Goal: Task Accomplishment & Management: Use online tool/utility

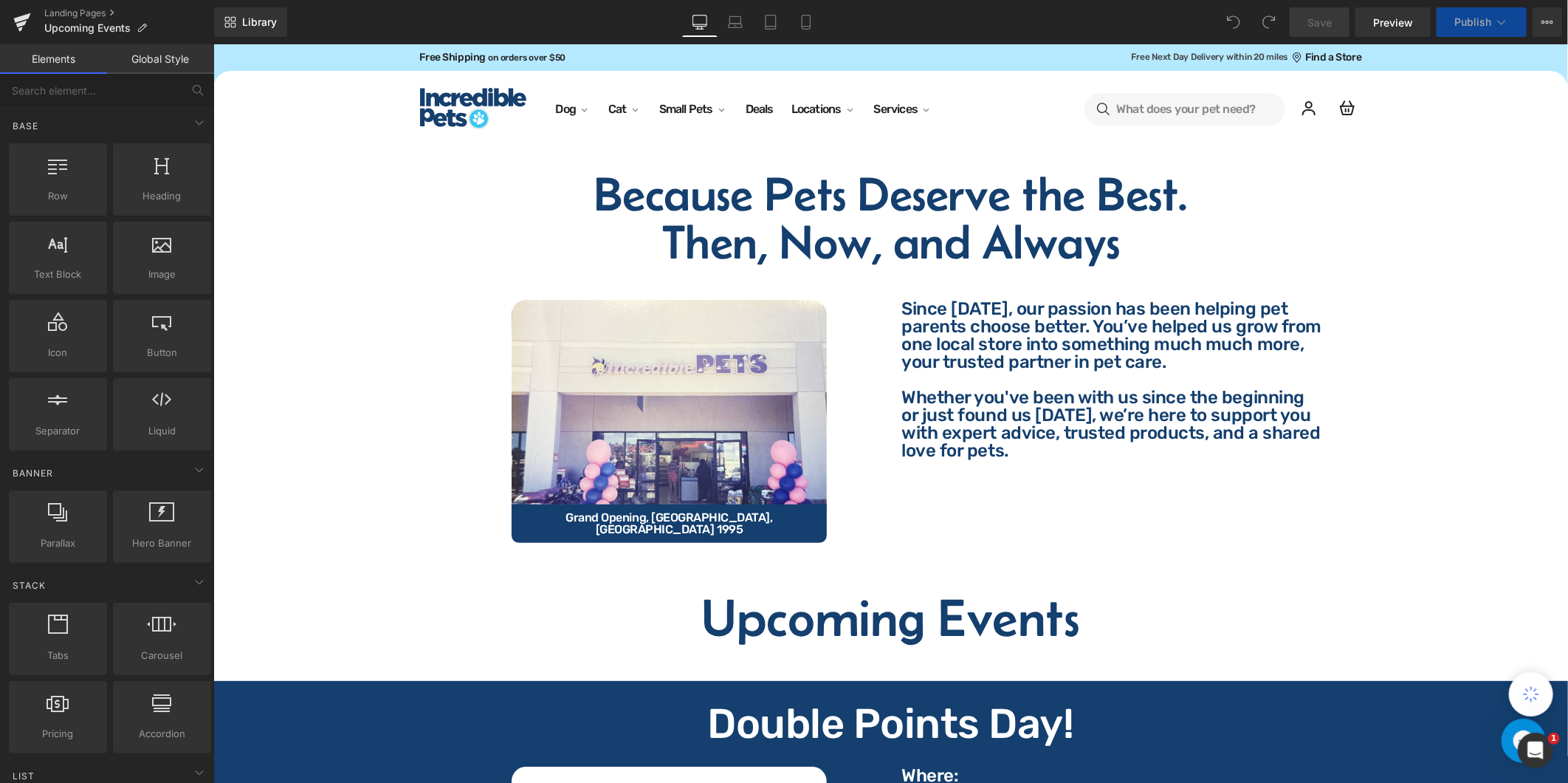
scroll to position [573, 0]
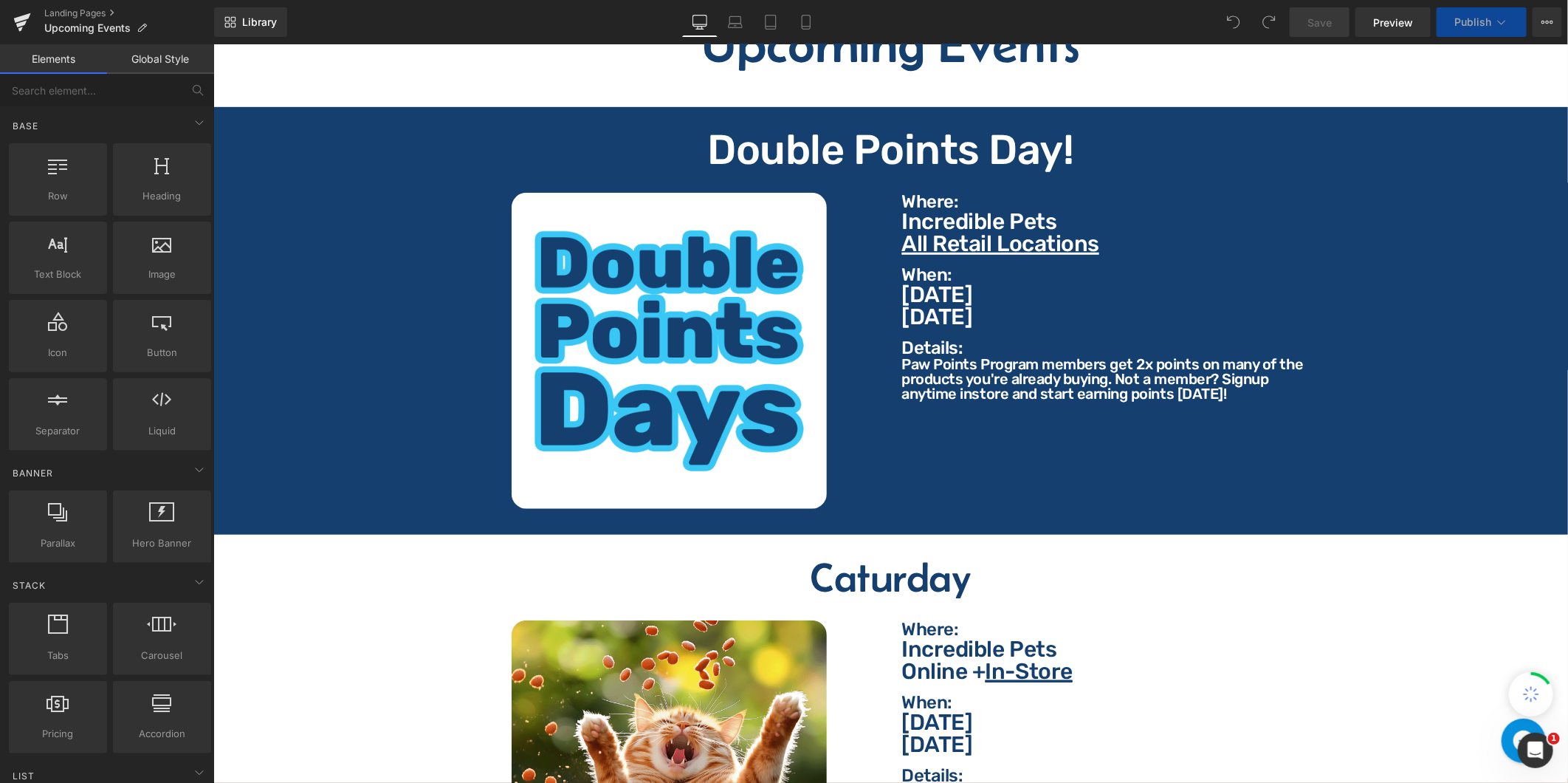
click at [972, 303] on span "[DATE]" at bounding box center [937, 316] width 71 height 27
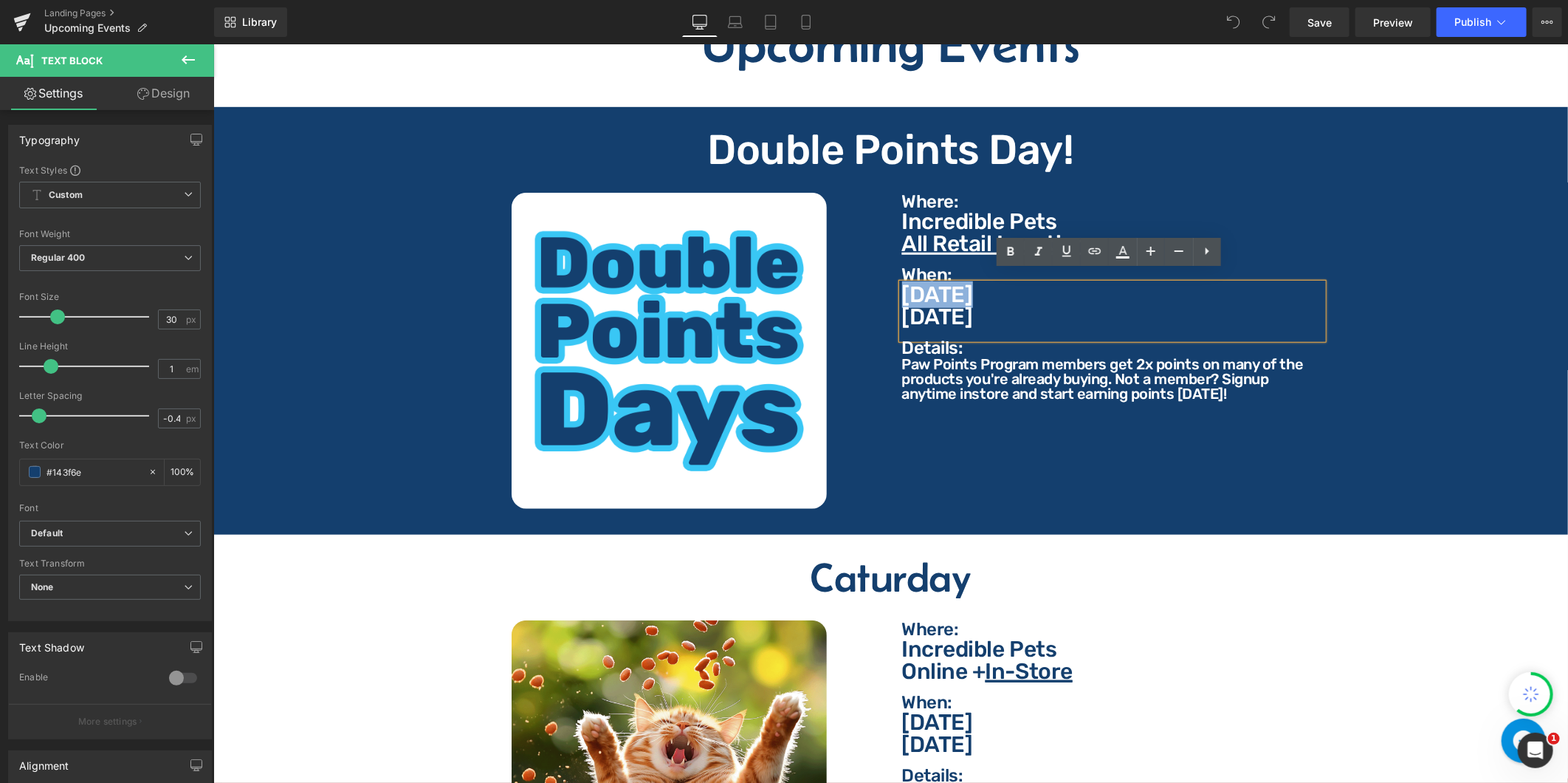
drag, startPoint x: 974, startPoint y: 282, endPoint x: 900, endPoint y: 282, distance: 74.0
click at [901, 282] on p "[DATE]" at bounding box center [1112, 294] width 421 height 22
click at [972, 305] on span "[DATE]" at bounding box center [937, 316] width 71 height 27
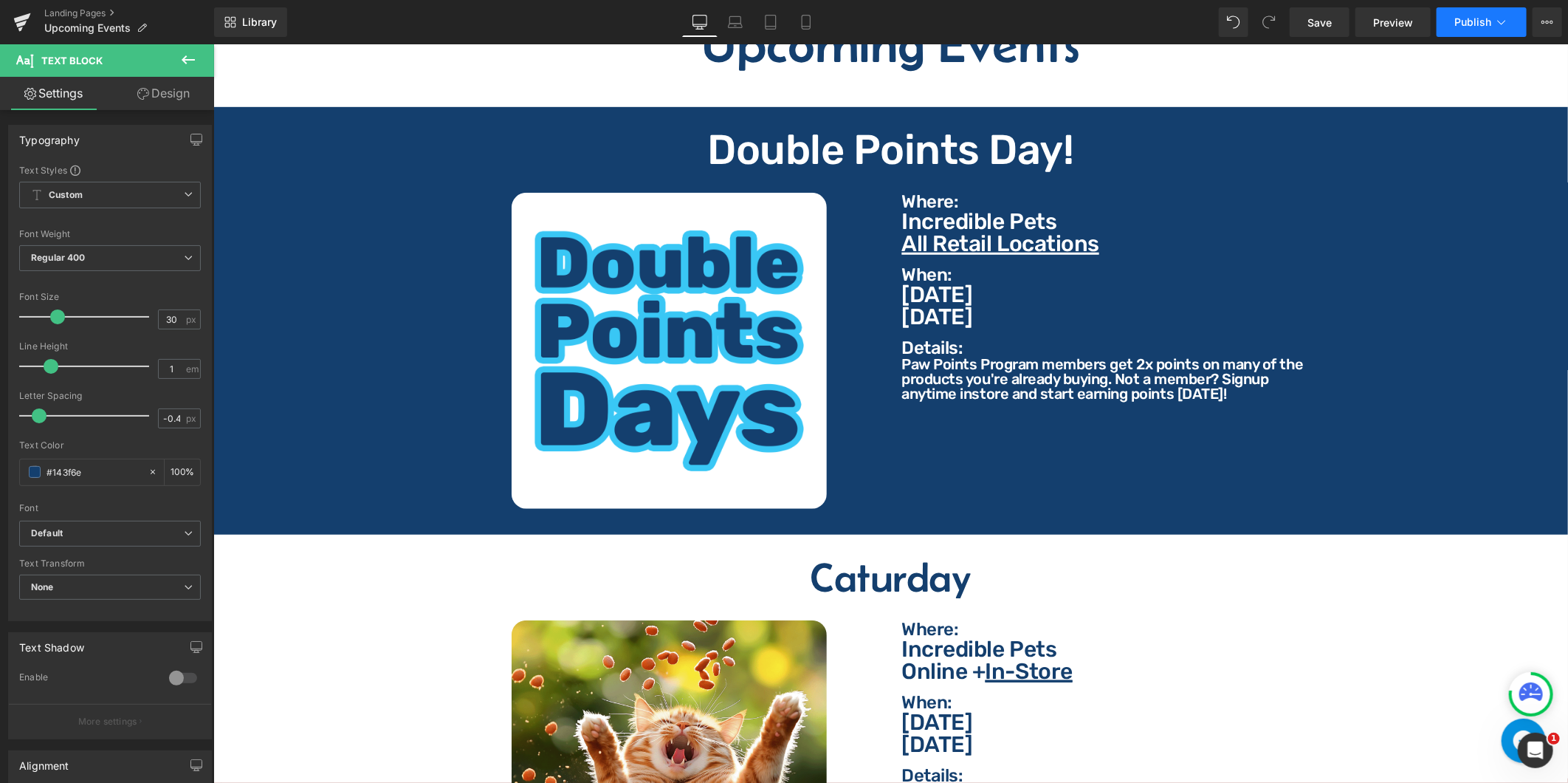
click at [1455, 18] on button "Publish" at bounding box center [1481, 22] width 90 height 30
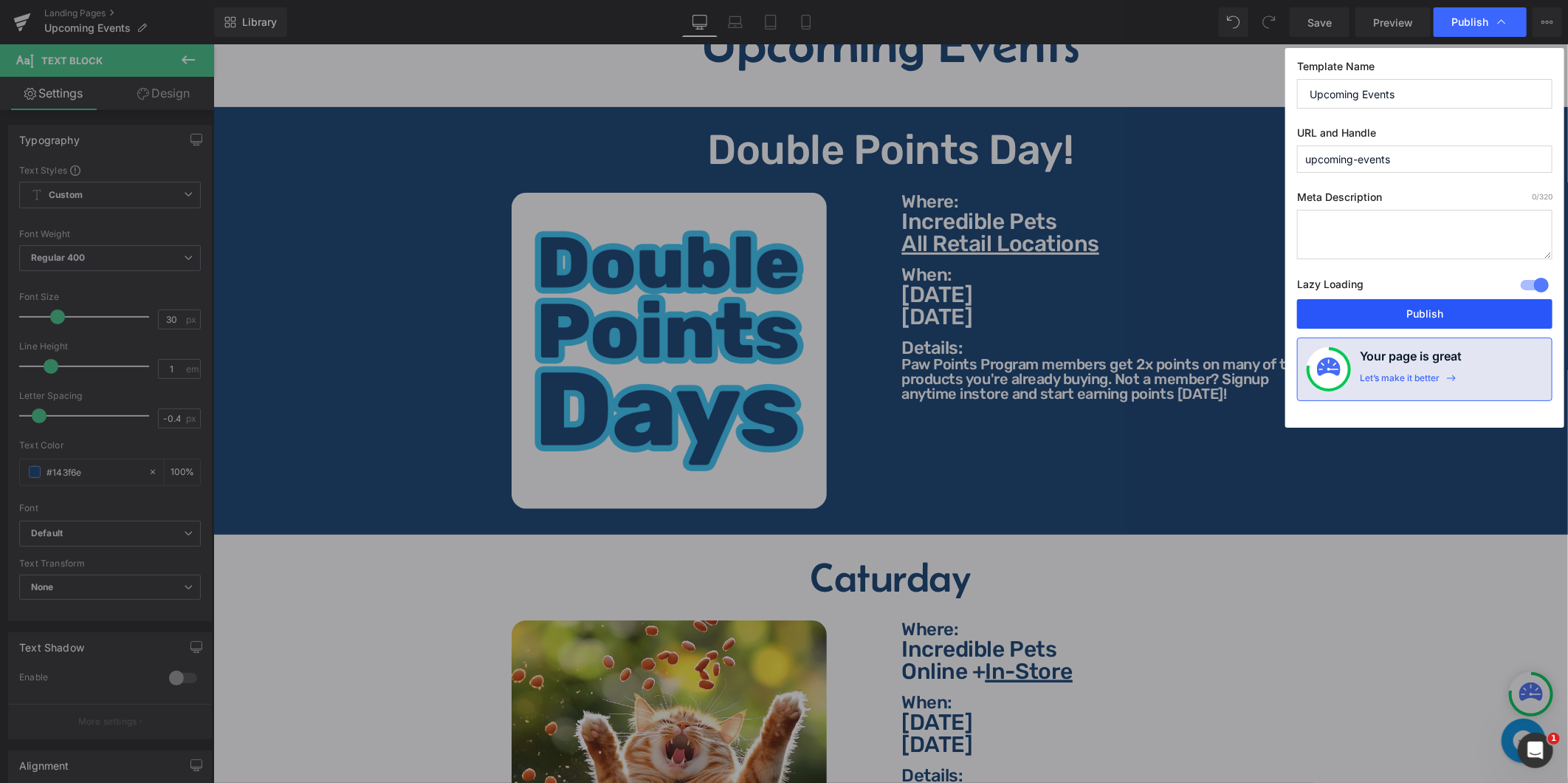
click at [0, 0] on button "Publish" at bounding box center [0, 0] width 0 height 0
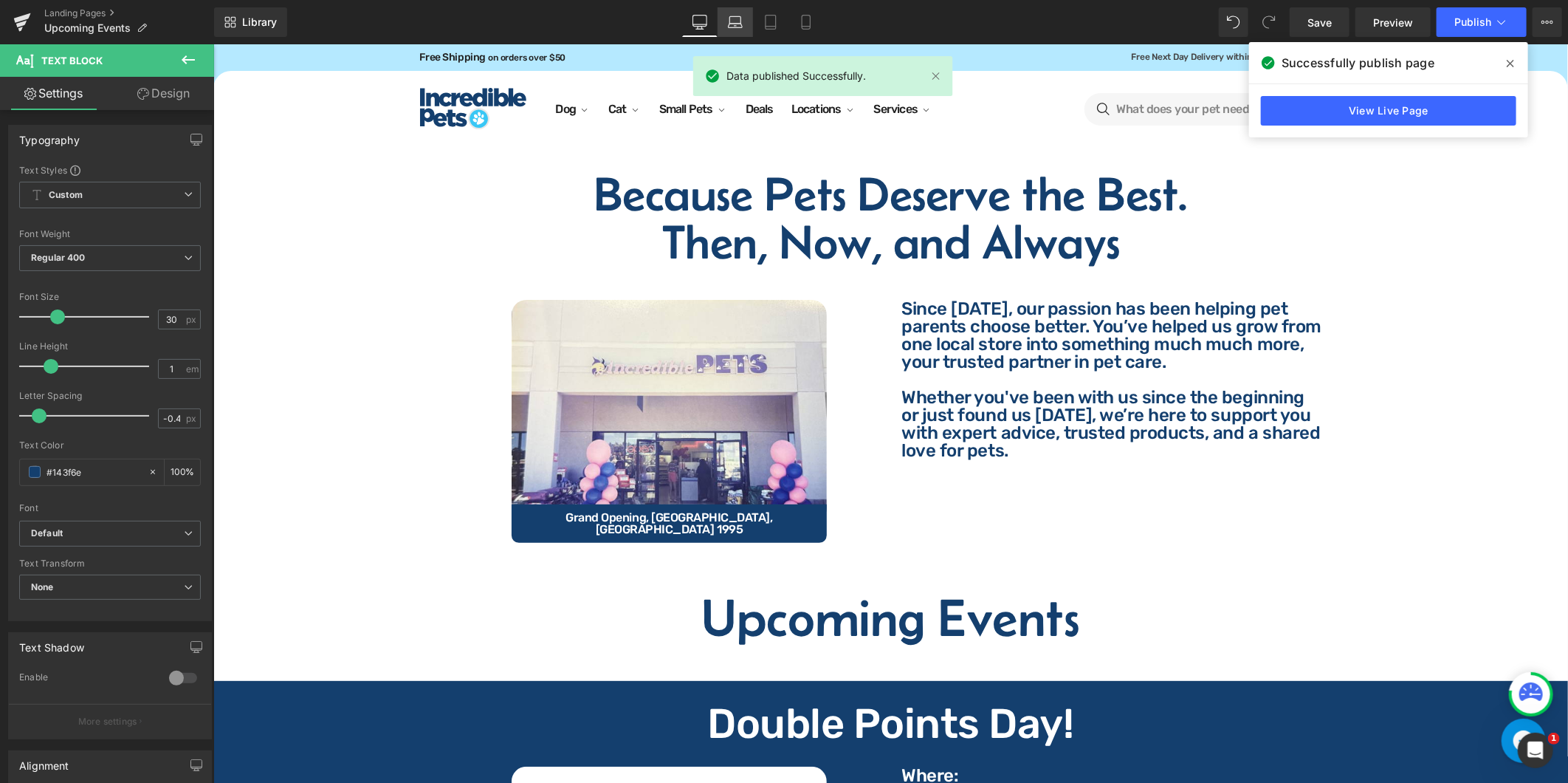
click at [735, 23] on icon at bounding box center [736, 22] width 15 height 15
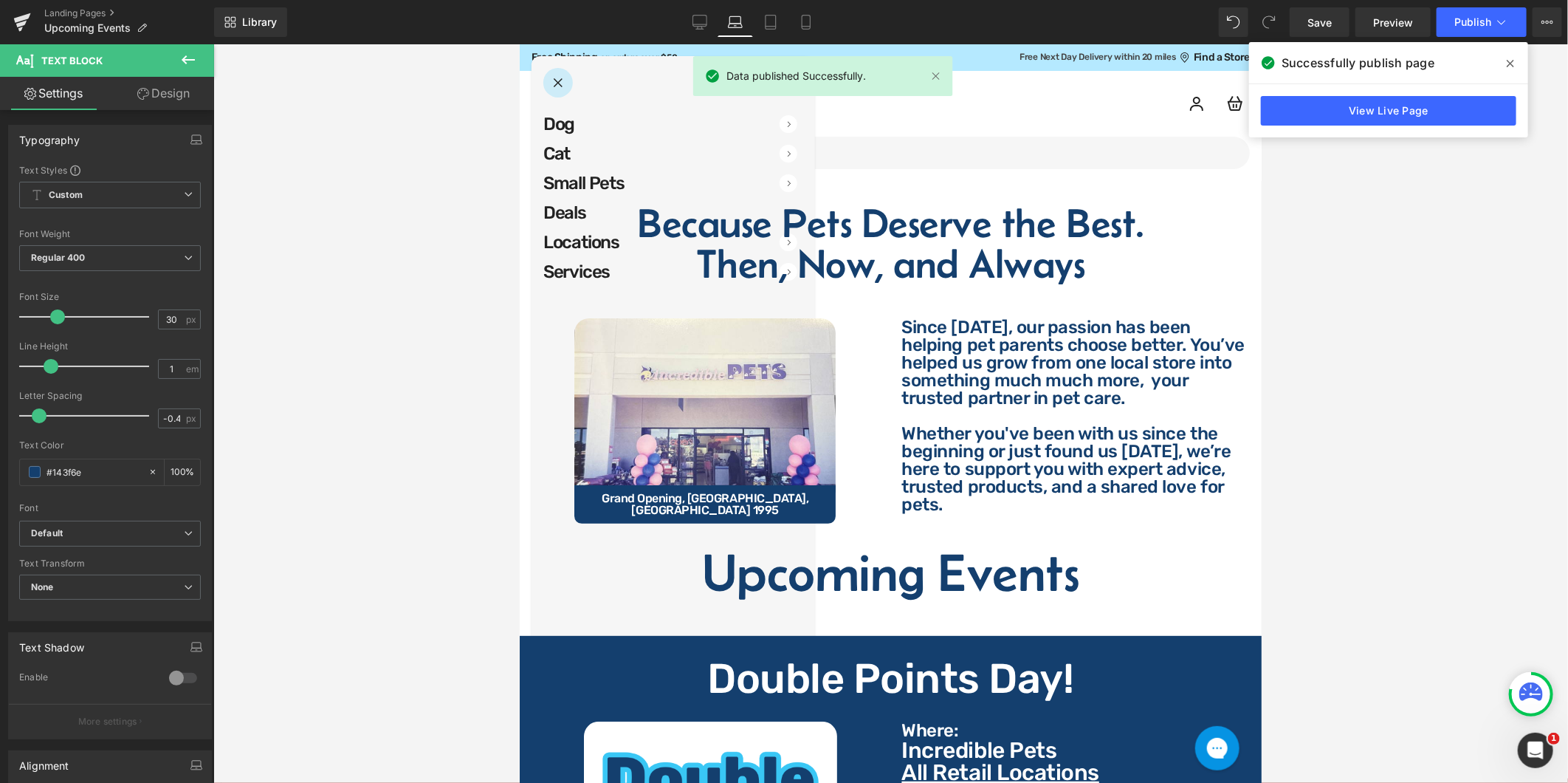
scroll to position [508, 0]
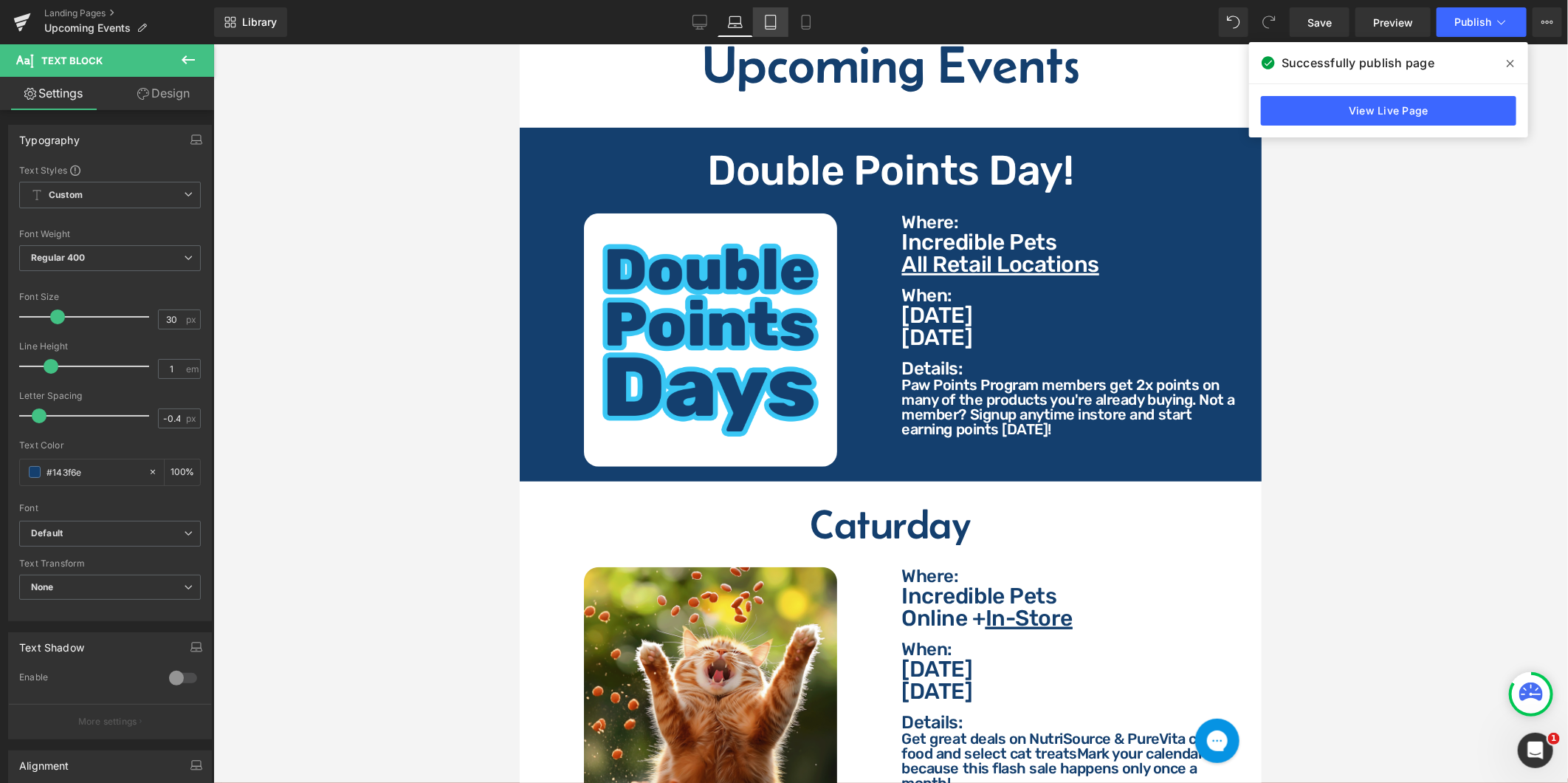
click at [781, 26] on link "Tablet" at bounding box center [771, 22] width 35 height 30
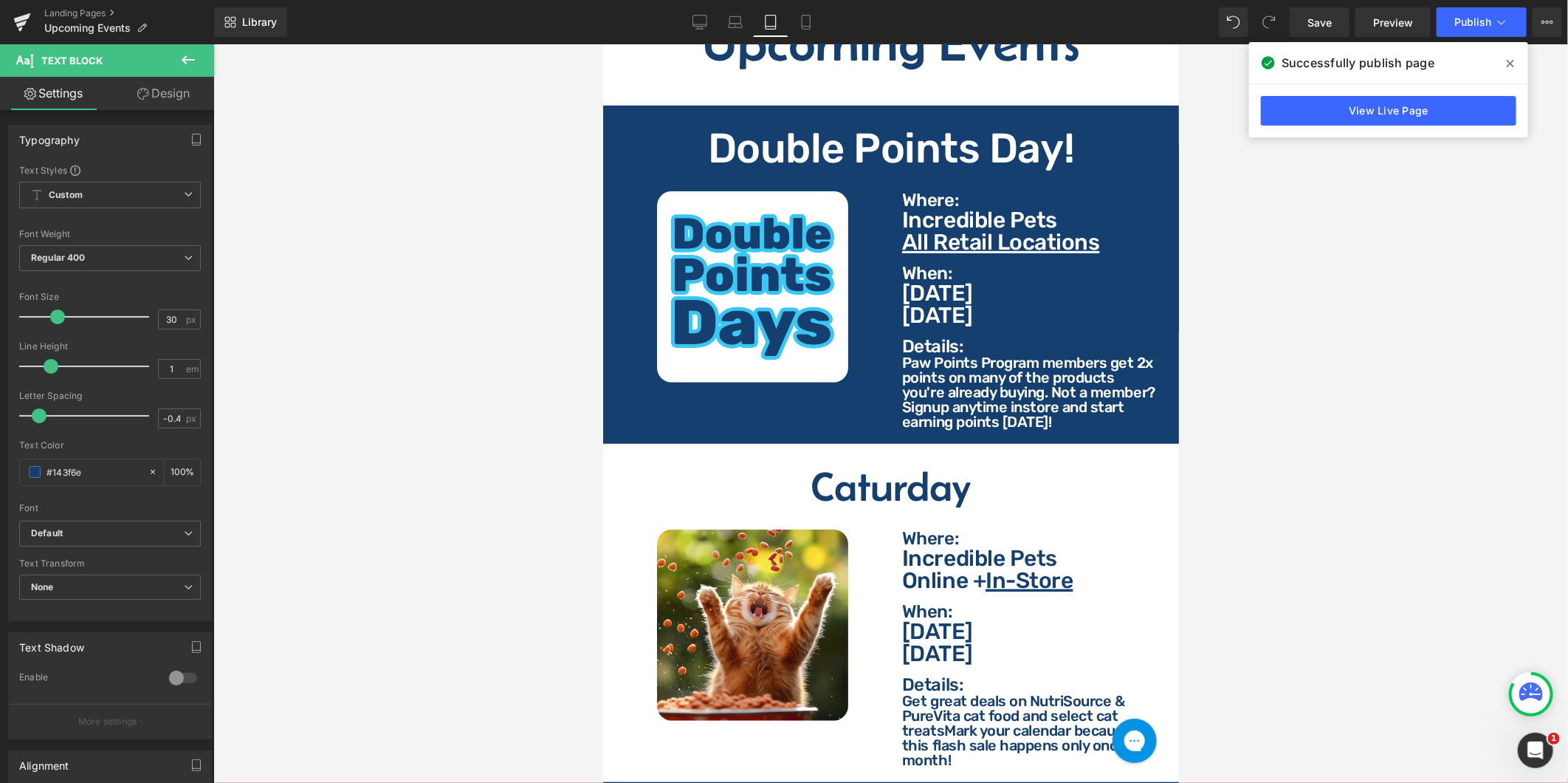
scroll to position [486, 0]
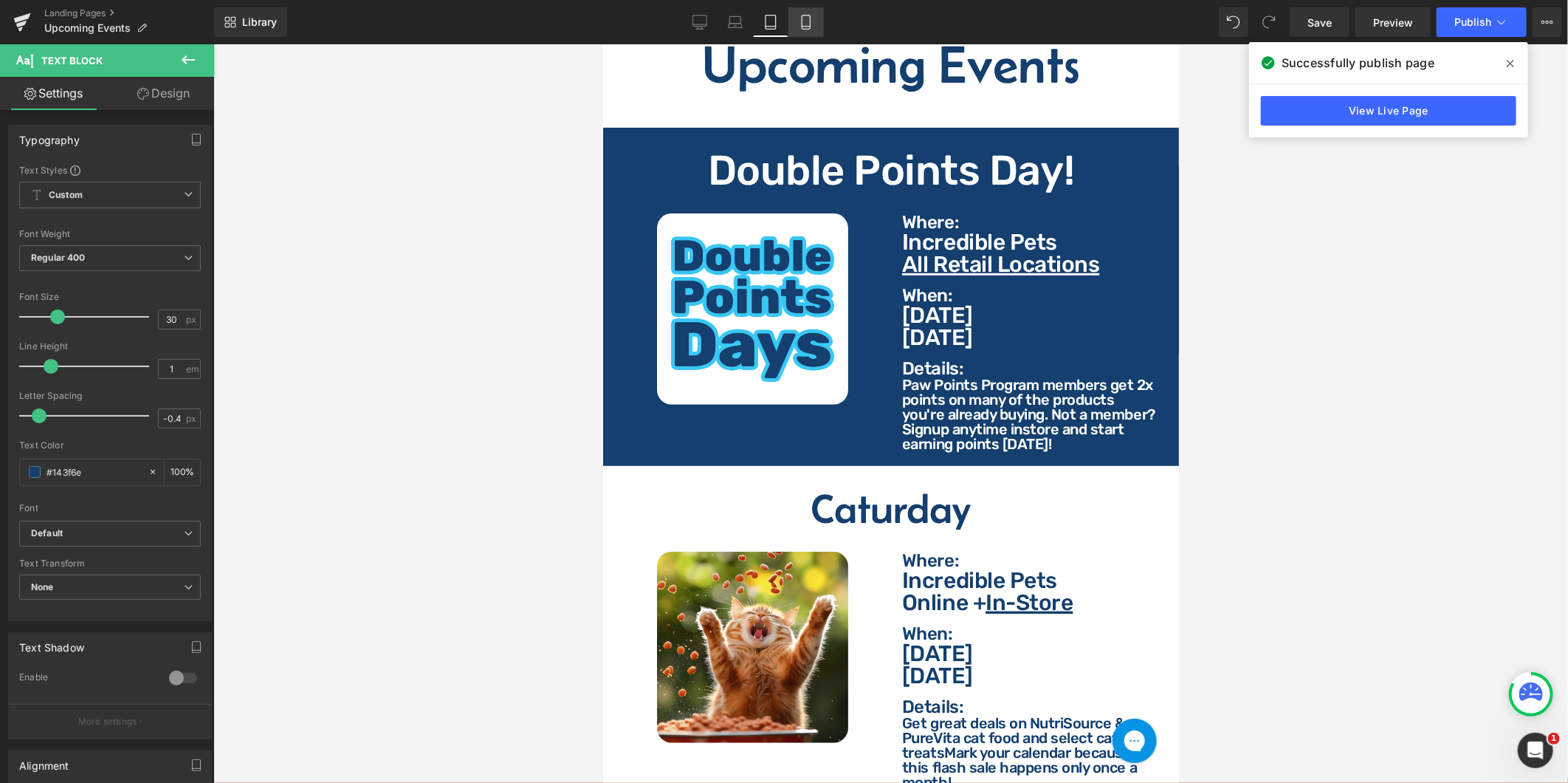
click at [802, 27] on icon at bounding box center [805, 27] width 8 height 0
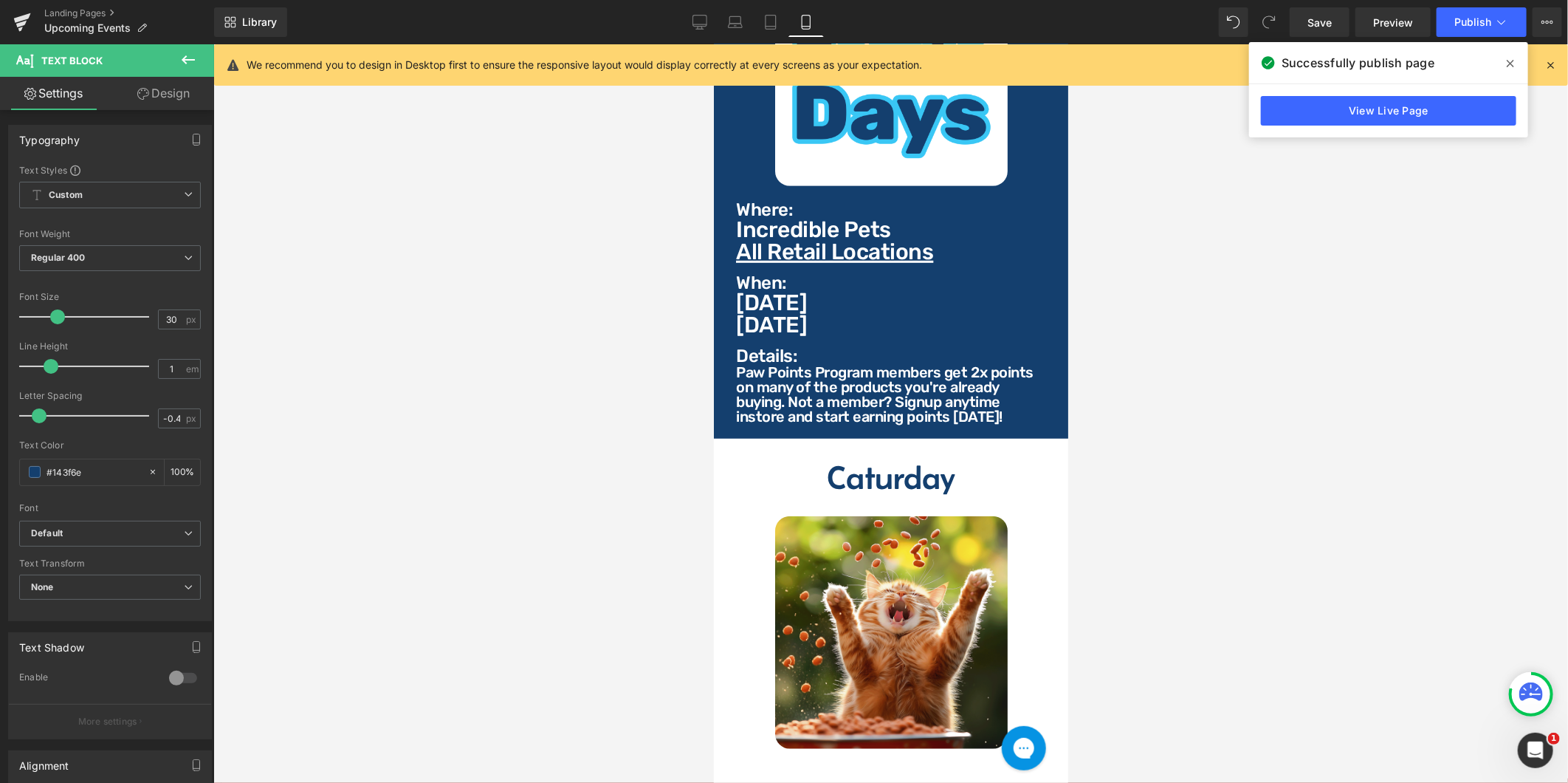
scroll to position [478, 0]
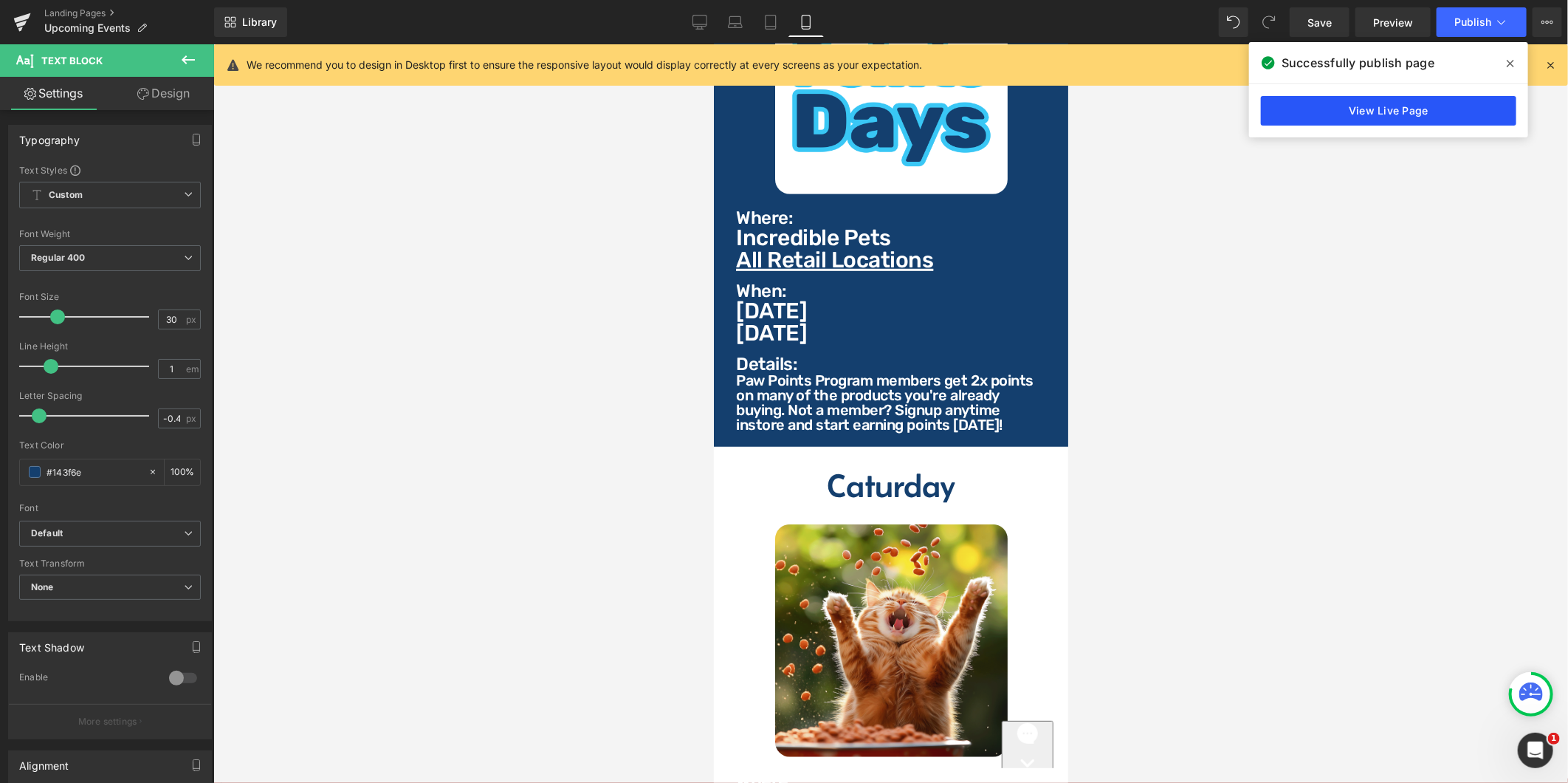
click at [0, 0] on link "View Live Page" at bounding box center [0, 0] width 0 height 0
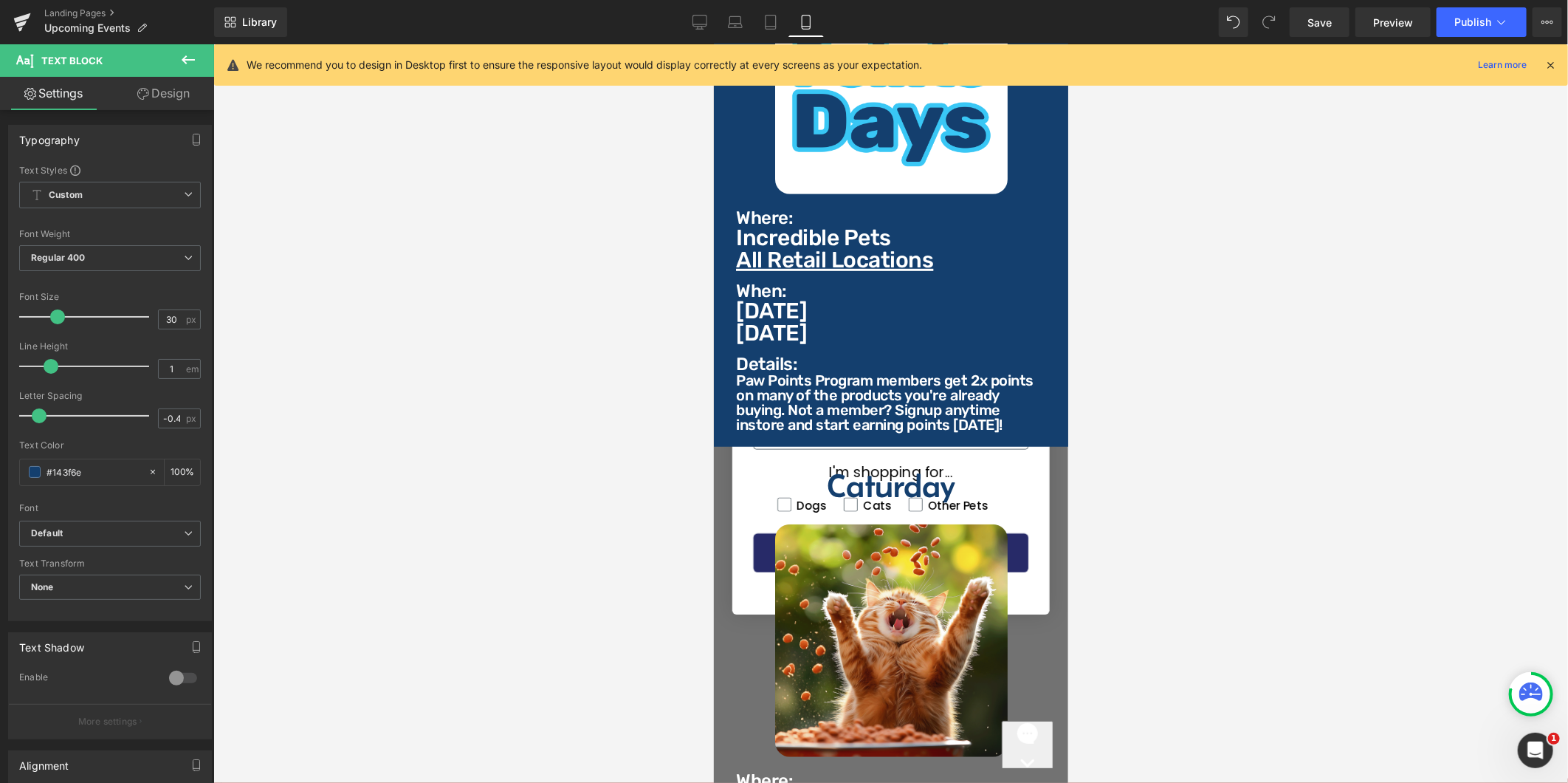
click at [1540, 62] on div "We recommend you to design in Desktop first to ensure the responsive layout wou…" at bounding box center [896, 64] width 1299 height 18
click at [1551, 63] on icon at bounding box center [1550, 65] width 13 height 13
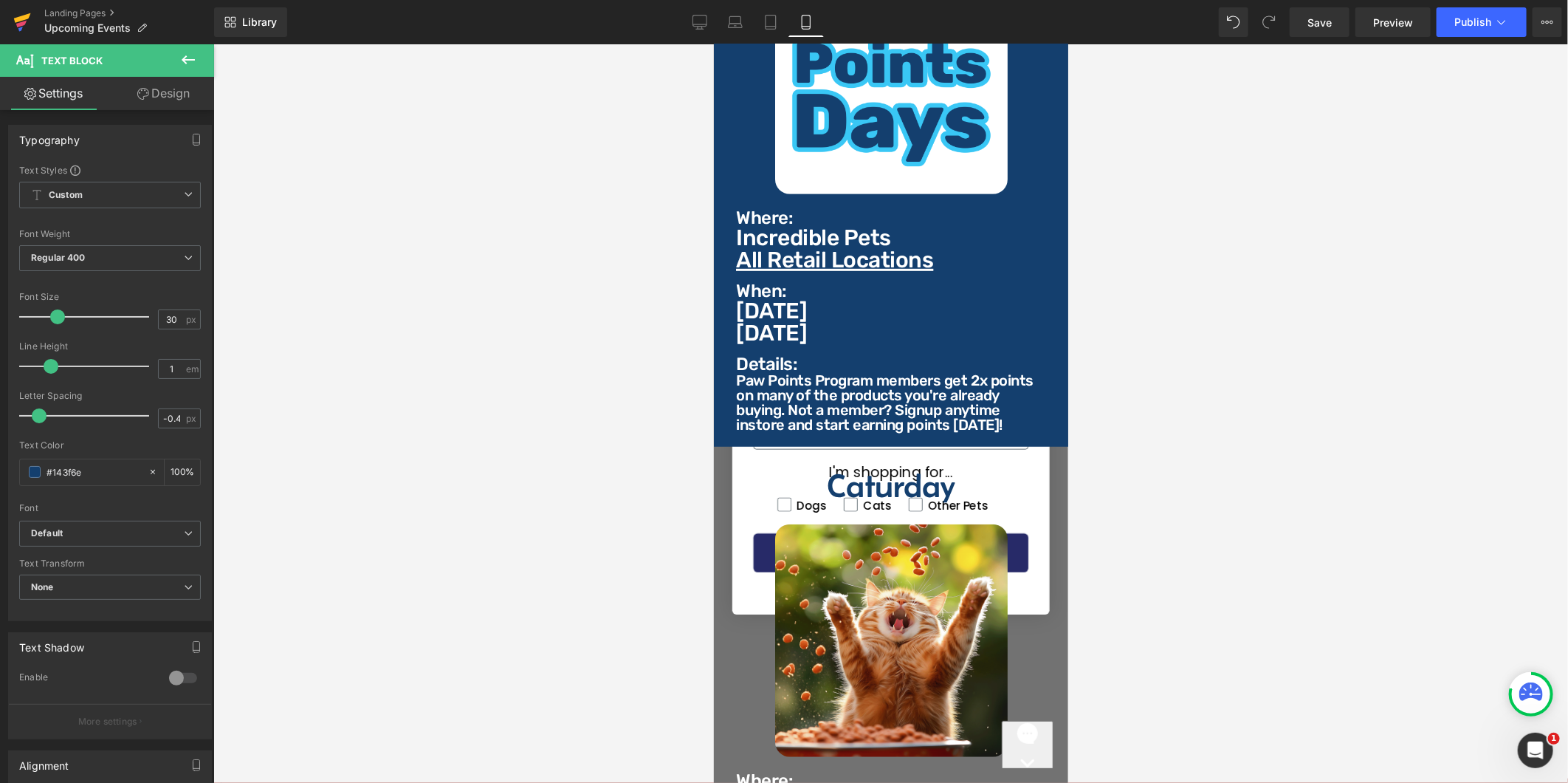
click at [31, 20] on link at bounding box center [22, 22] width 45 height 45
